Goal: Check status: Check status

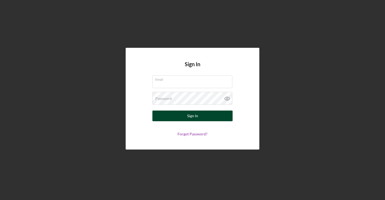
type input "[EMAIL_ADDRESS][DOMAIN_NAME]"
click at [188, 112] on div "Sign In" at bounding box center [192, 116] width 11 height 11
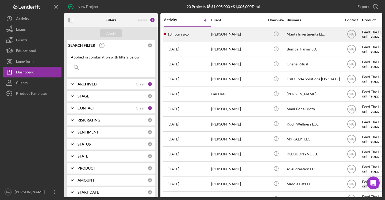
click at [200, 33] on div "13 hours ago [PERSON_NAME]" at bounding box center [187, 34] width 47 height 14
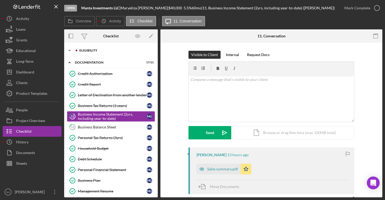
click at [96, 48] on div "Icon/Expander Eligibility 7 / 8" at bounding box center [111, 50] width 94 height 11
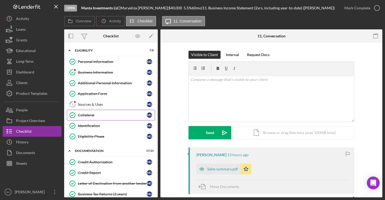
click at [100, 115] on div "Collateral" at bounding box center [112, 115] width 69 height 4
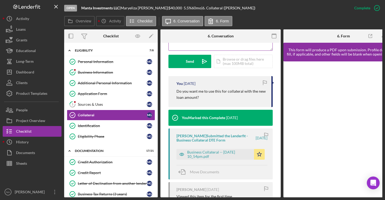
scroll to position [152, 0]
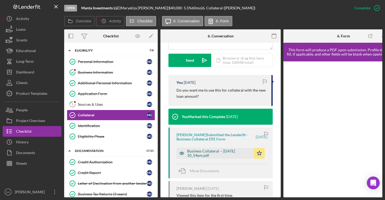
click at [215, 152] on div "Business Collateral -- [DATE] 10_54pm.pdf" at bounding box center [219, 153] width 64 height 9
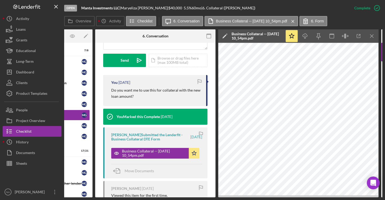
scroll to position [0, 0]
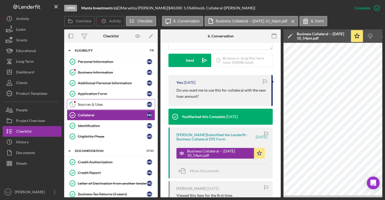
click at [111, 103] on div "Sources & Uses" at bounding box center [112, 104] width 69 height 4
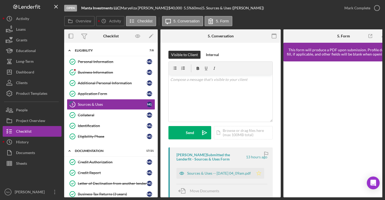
click at [258, 173] on icon "Icon/Star" at bounding box center [258, 173] width 11 height 11
click at [213, 172] on div "Sources & Uses -- [DATE] 04_09am.pdf" at bounding box center [219, 173] width 64 height 4
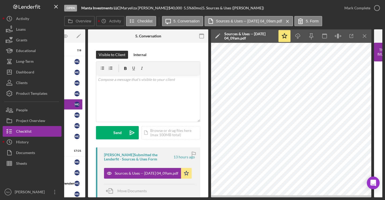
scroll to position [0, 74]
